Goal: Navigation & Orientation: Find specific page/section

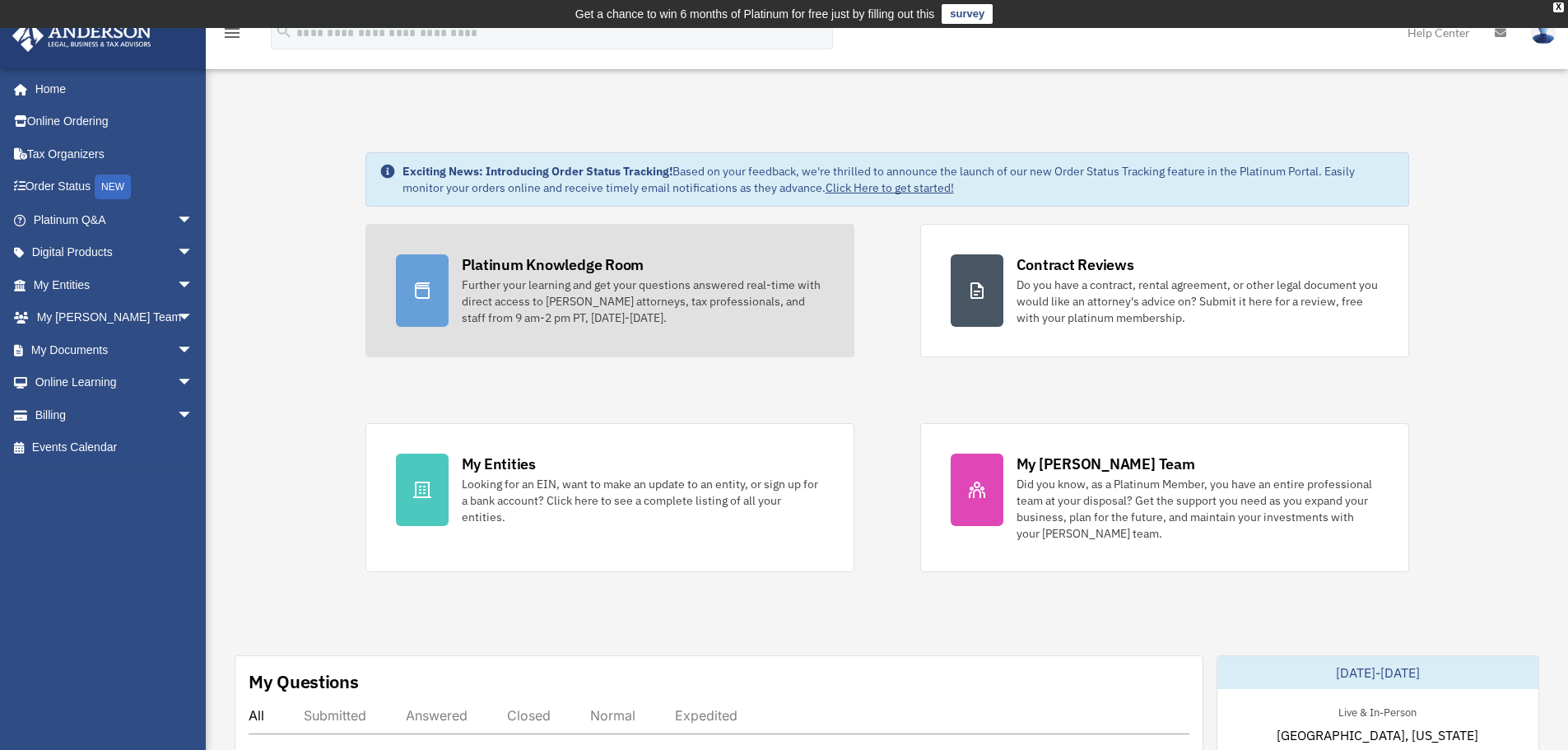
click at [547, 274] on div "Platinum Knowledge Room" at bounding box center [553, 265] width 183 height 21
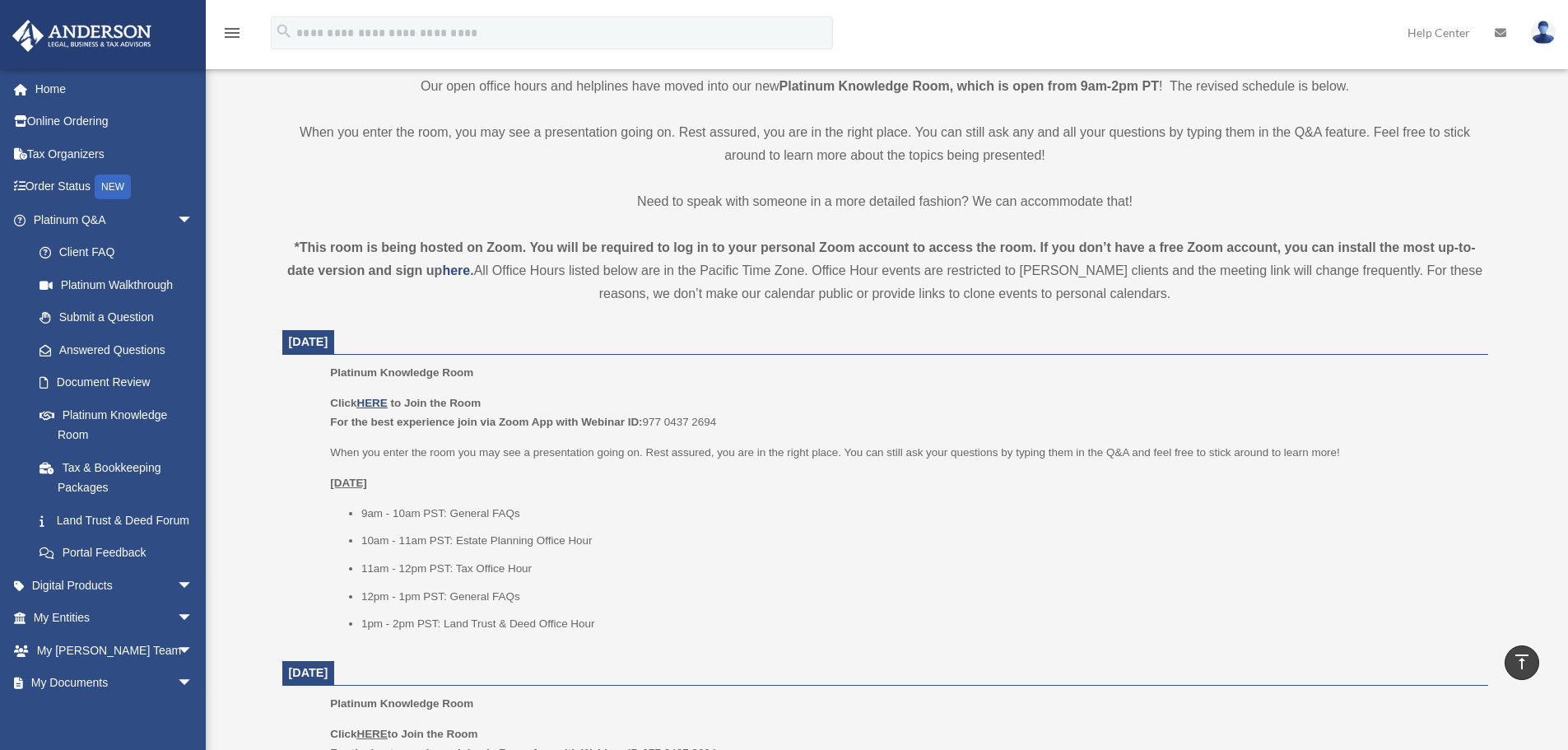
scroll to position [439, 0]
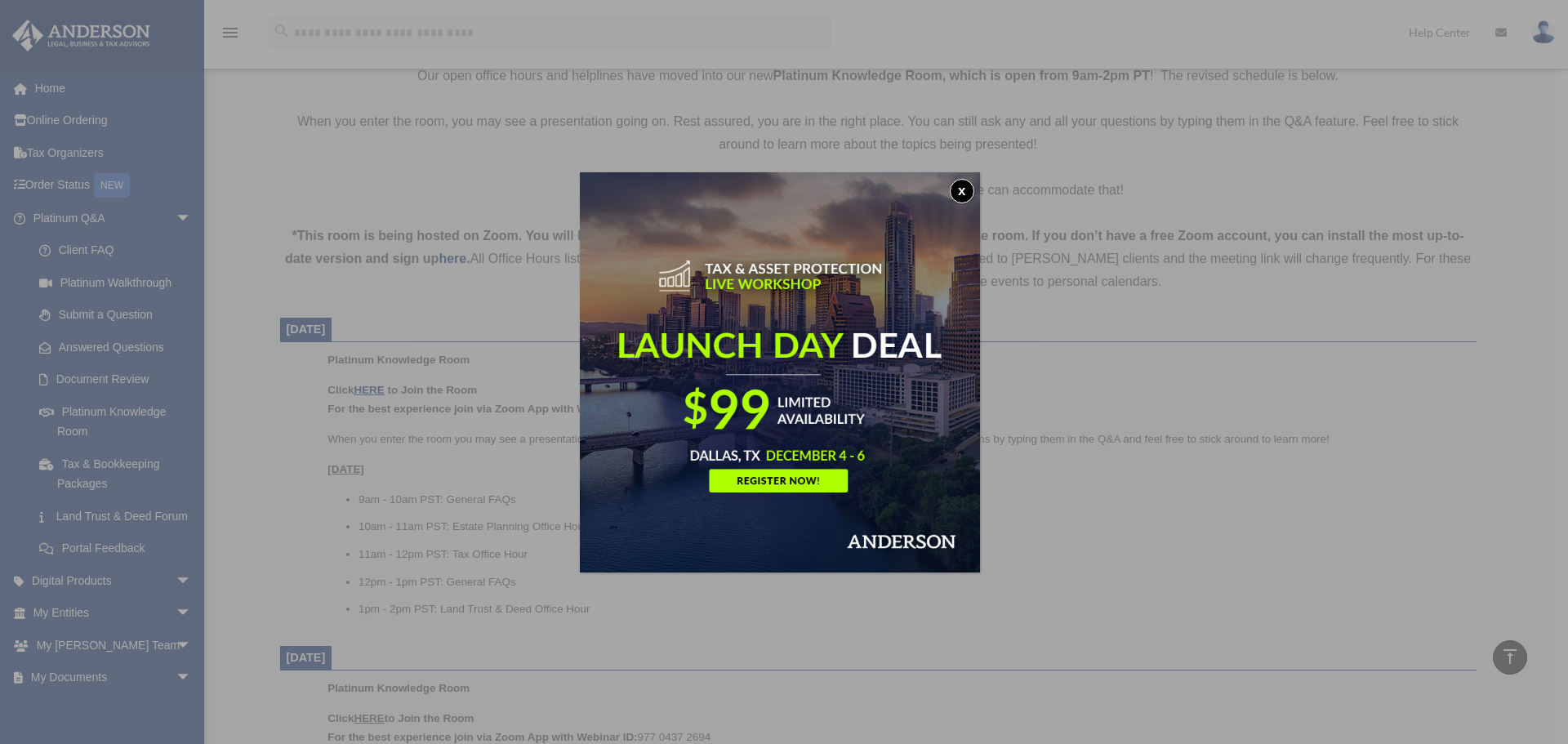
drag, startPoint x: 970, startPoint y: 186, endPoint x: 894, endPoint y: 197, distance: 76.8
click at [970, 186] on button "x" at bounding box center [962, 191] width 25 height 25
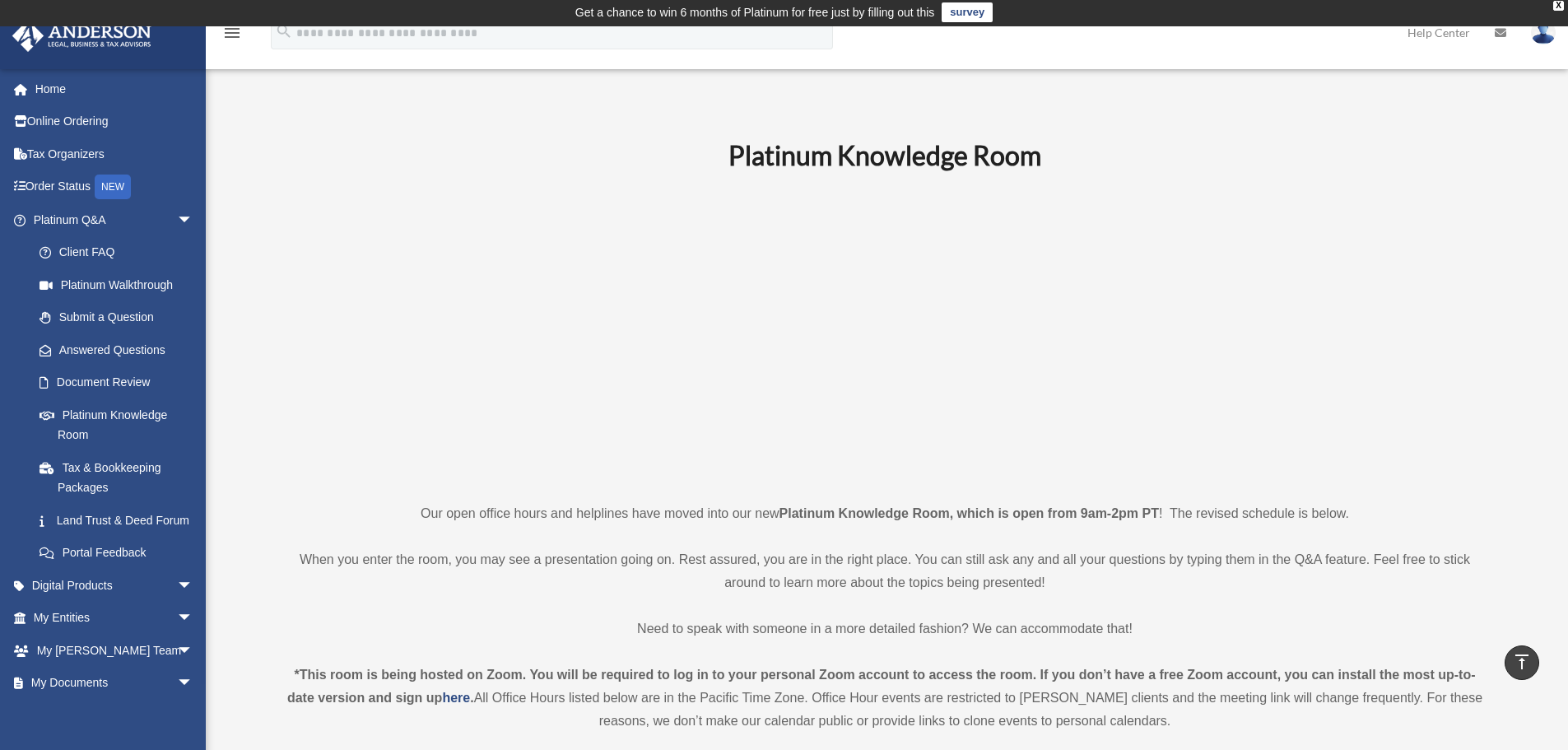
scroll to position [0, 0]
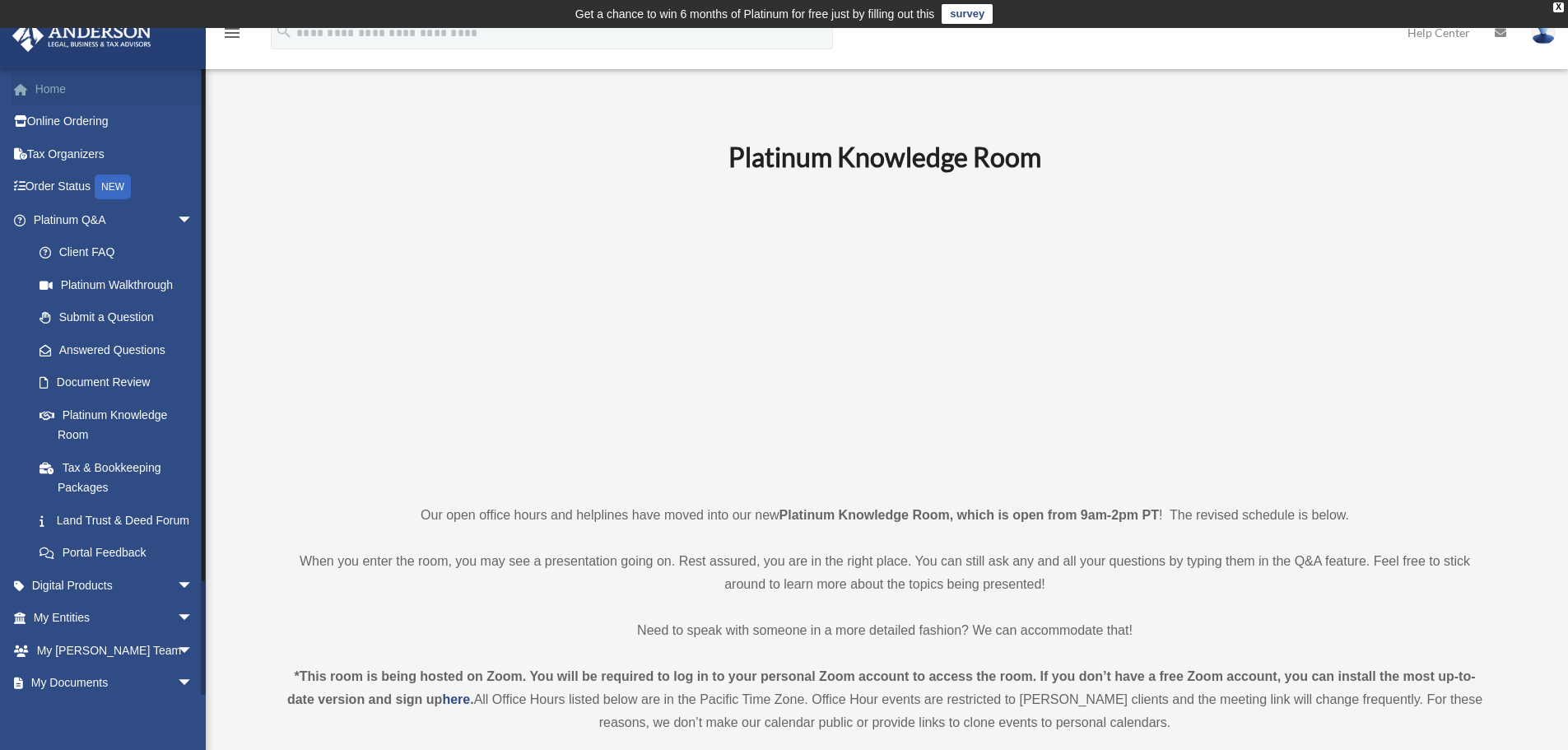
click at [57, 94] on link "Home" at bounding box center [114, 89] width 207 height 33
